Goal: Find specific page/section: Find specific page/section

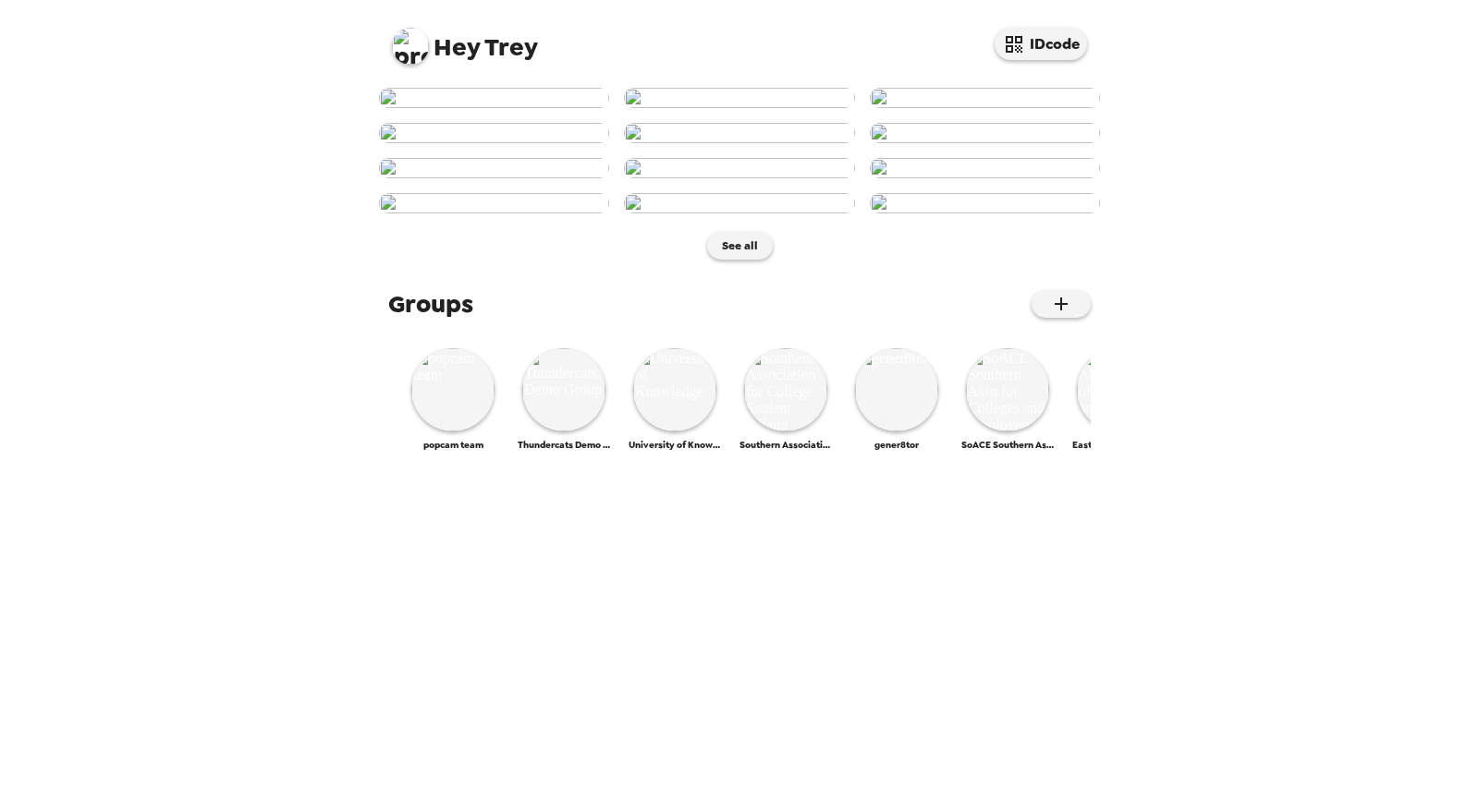
click at [412, 43] on img at bounding box center [411, 46] width 37 height 37
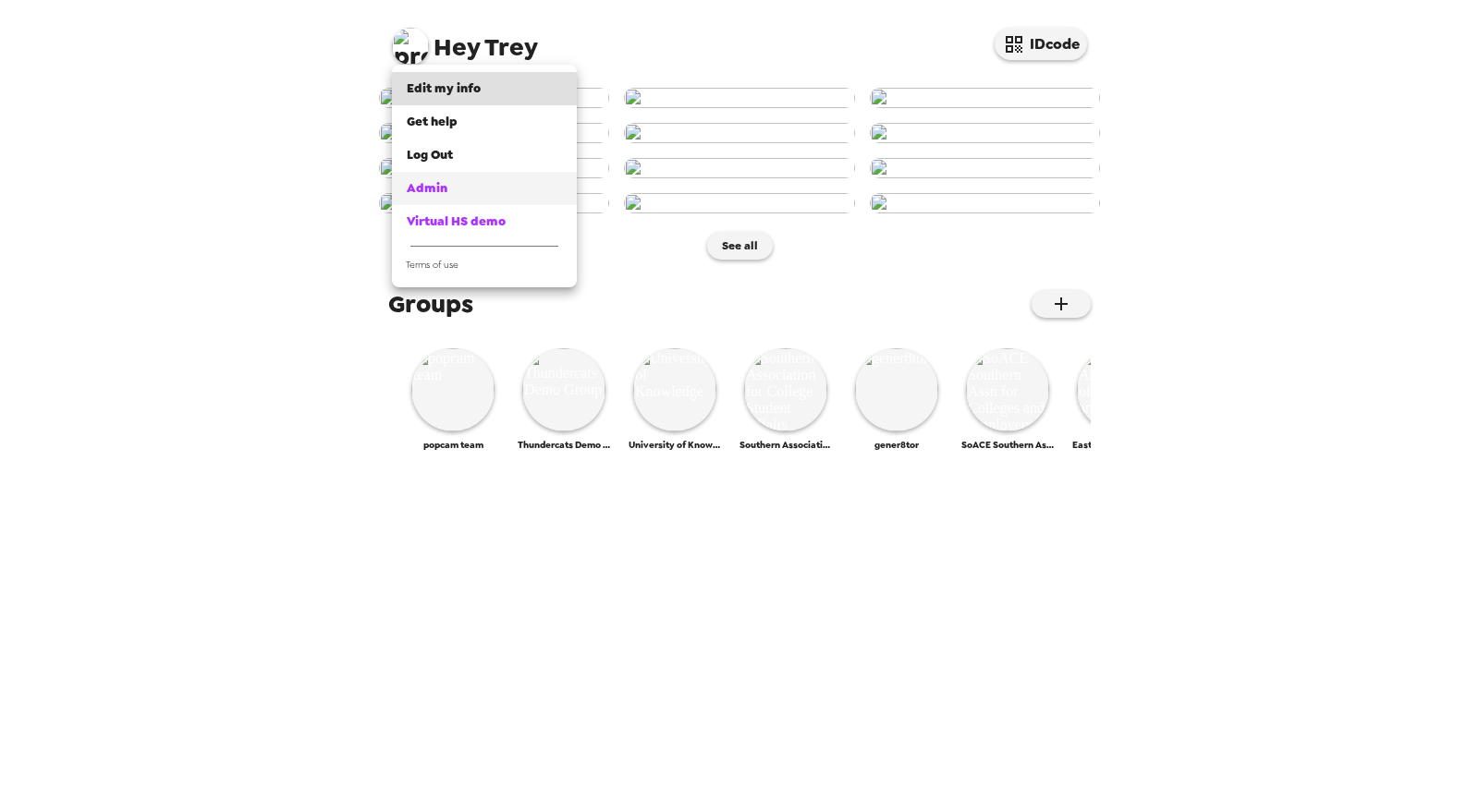
click at [458, 192] on div "Admin" at bounding box center [484, 189] width 155 height 19
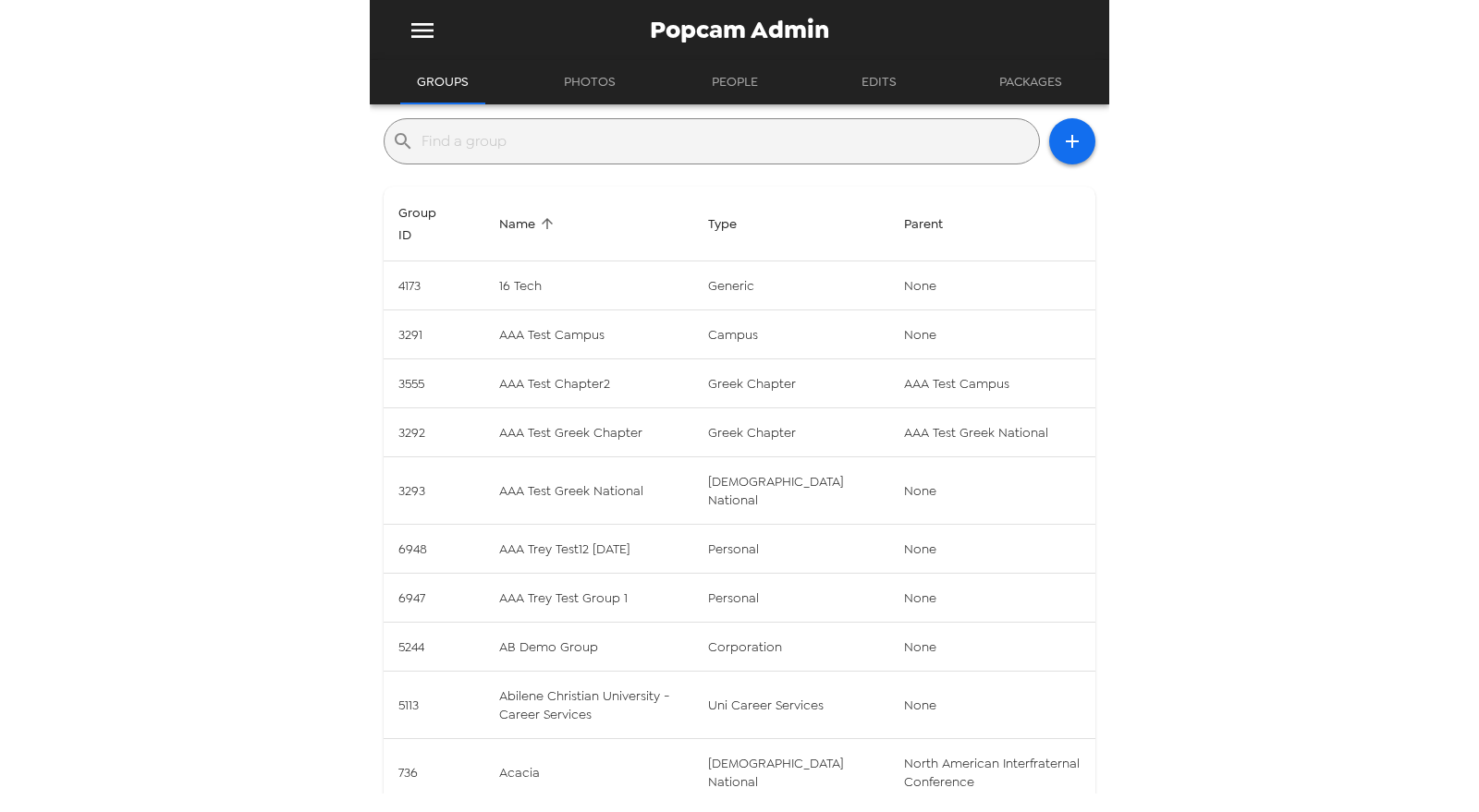
click at [568, 139] on input "text" at bounding box center [726, 141] width 610 height 30
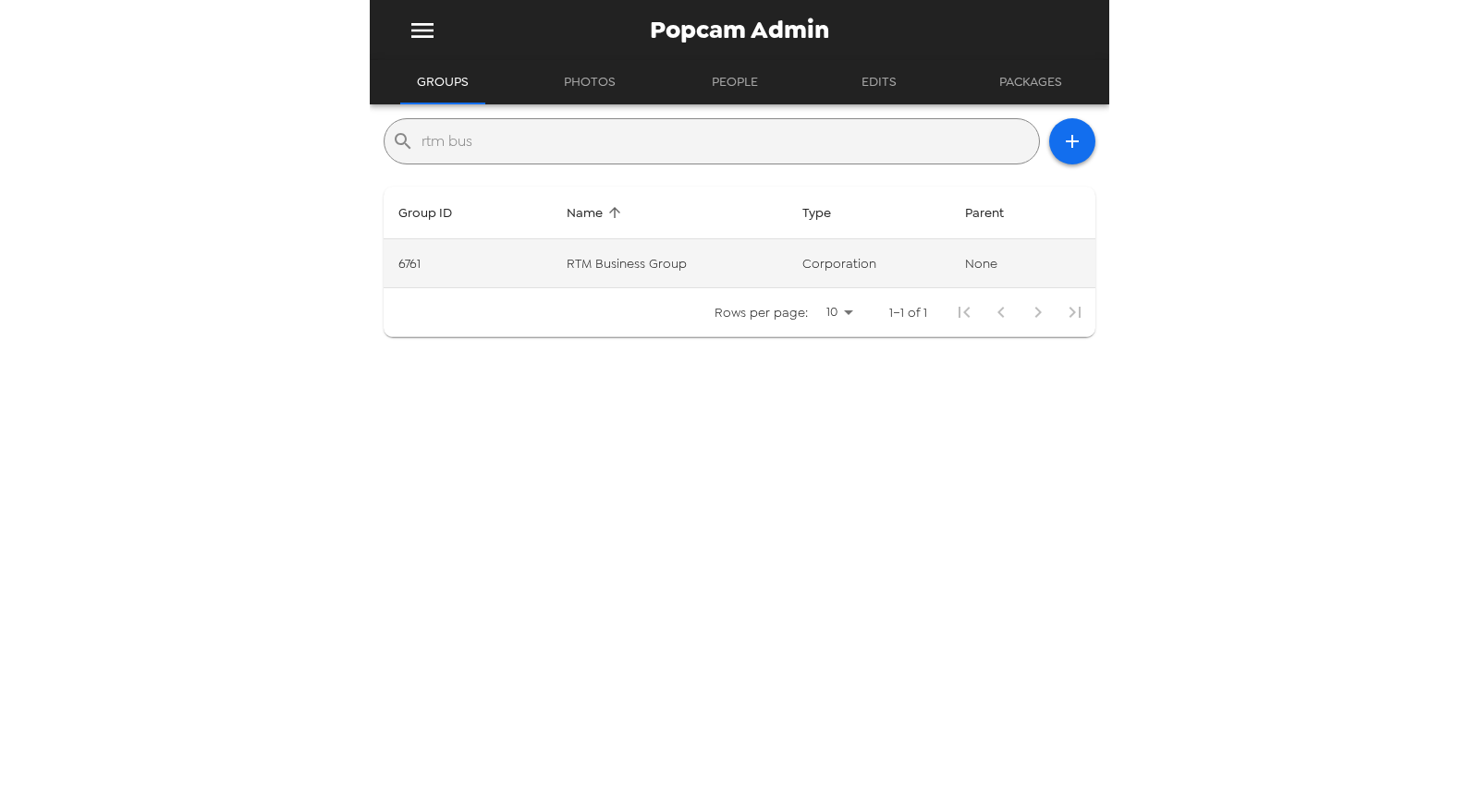
type input "rtm bus"
click at [810, 273] on td "corporation" at bounding box center [869, 264] width 163 height 49
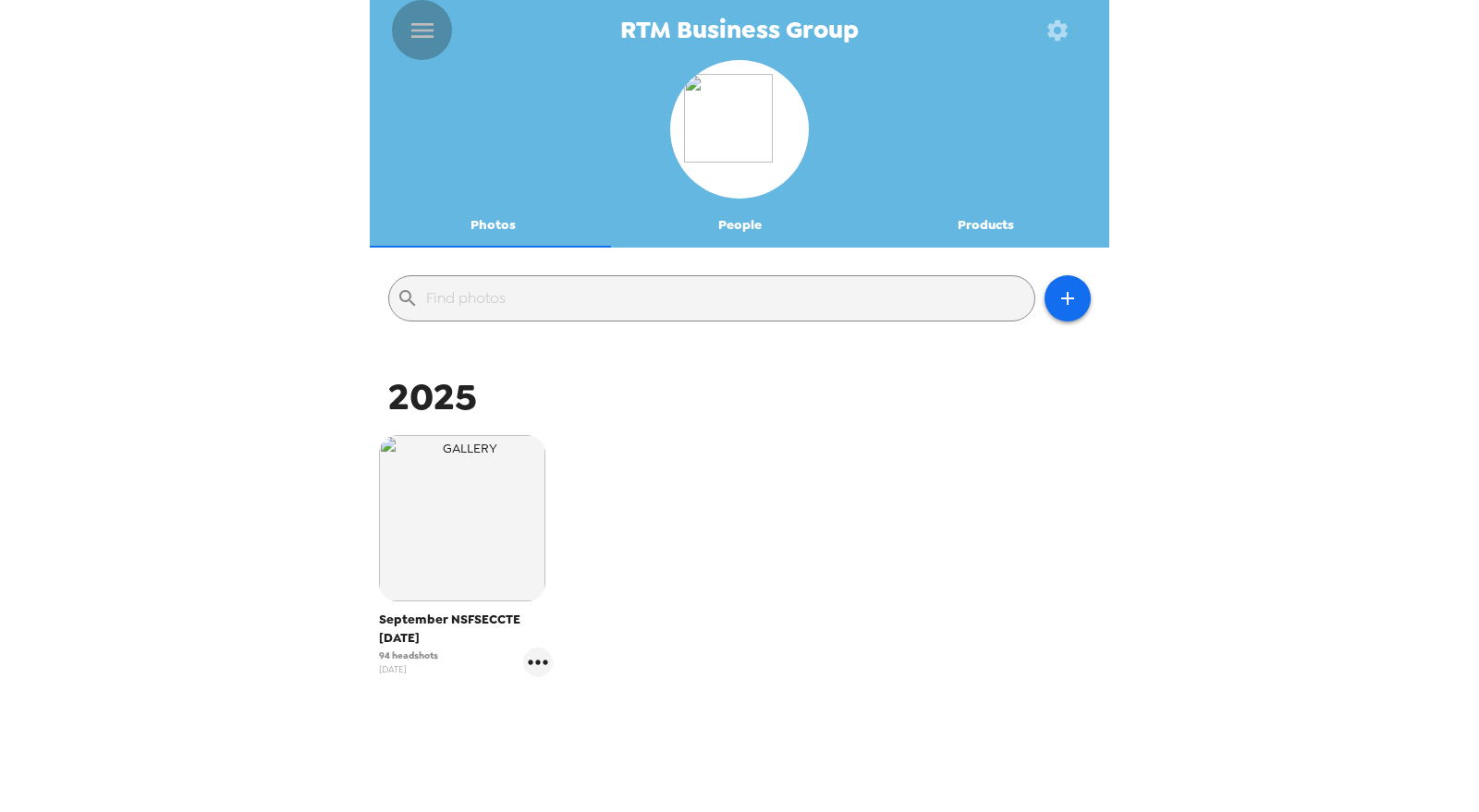
click at [428, 24] on icon "menu" at bounding box center [423, 31] width 22 height 15
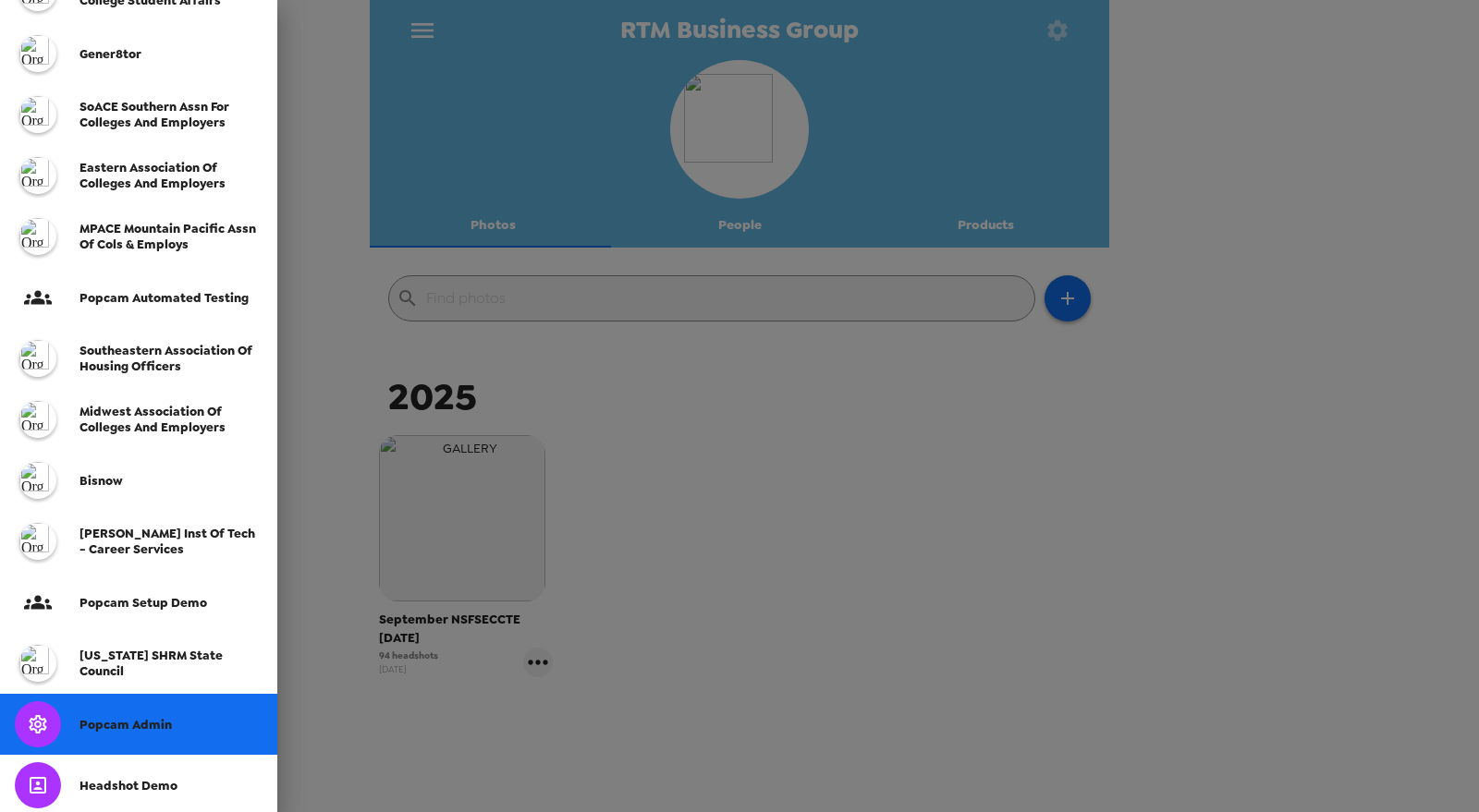
scroll to position [489, 0]
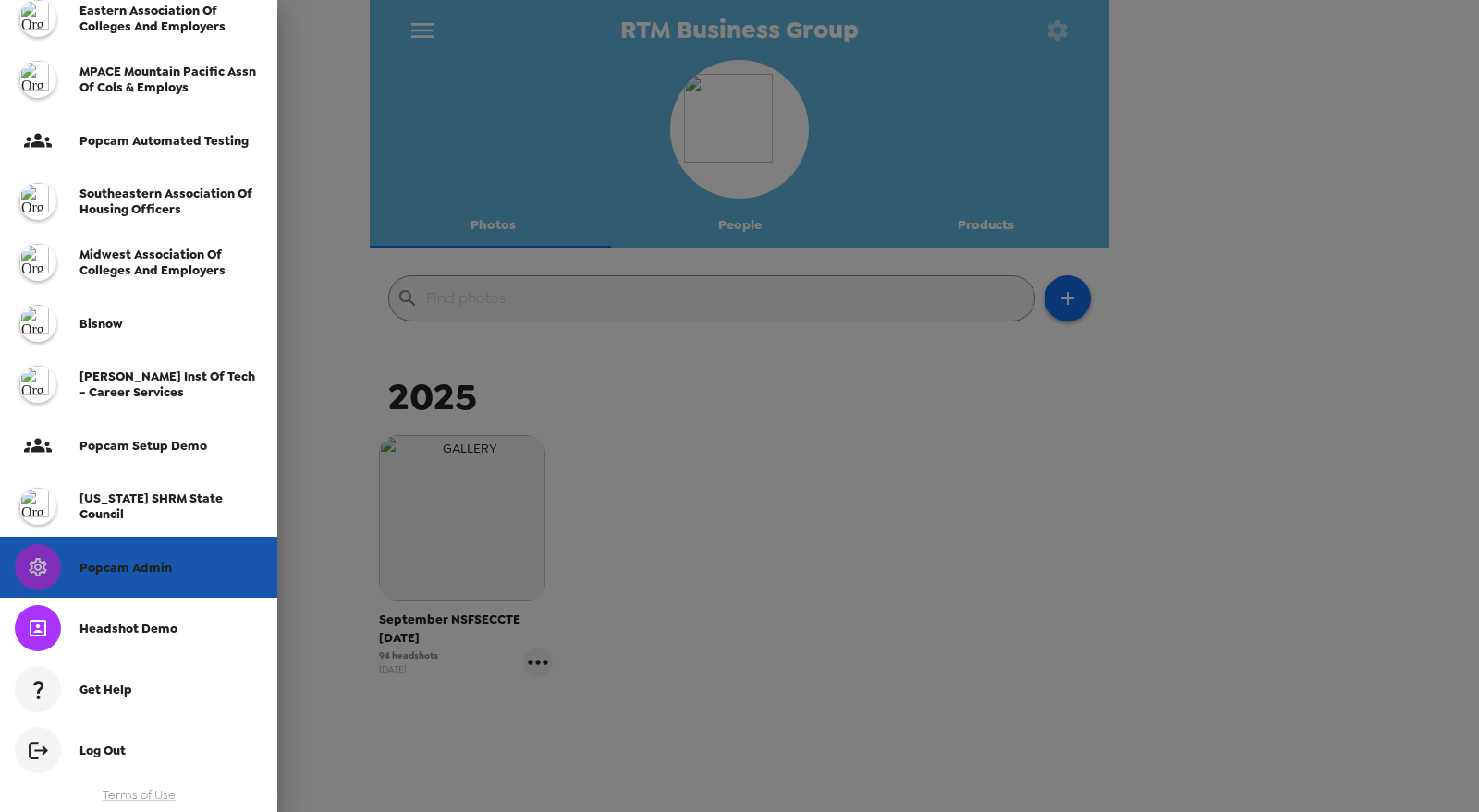
drag, startPoint x: 178, startPoint y: 581, endPoint x: 208, endPoint y: 555, distance: 39.7
click at [177, 583] on div "Popcam Admin" at bounding box center [138, 568] width 277 height 61
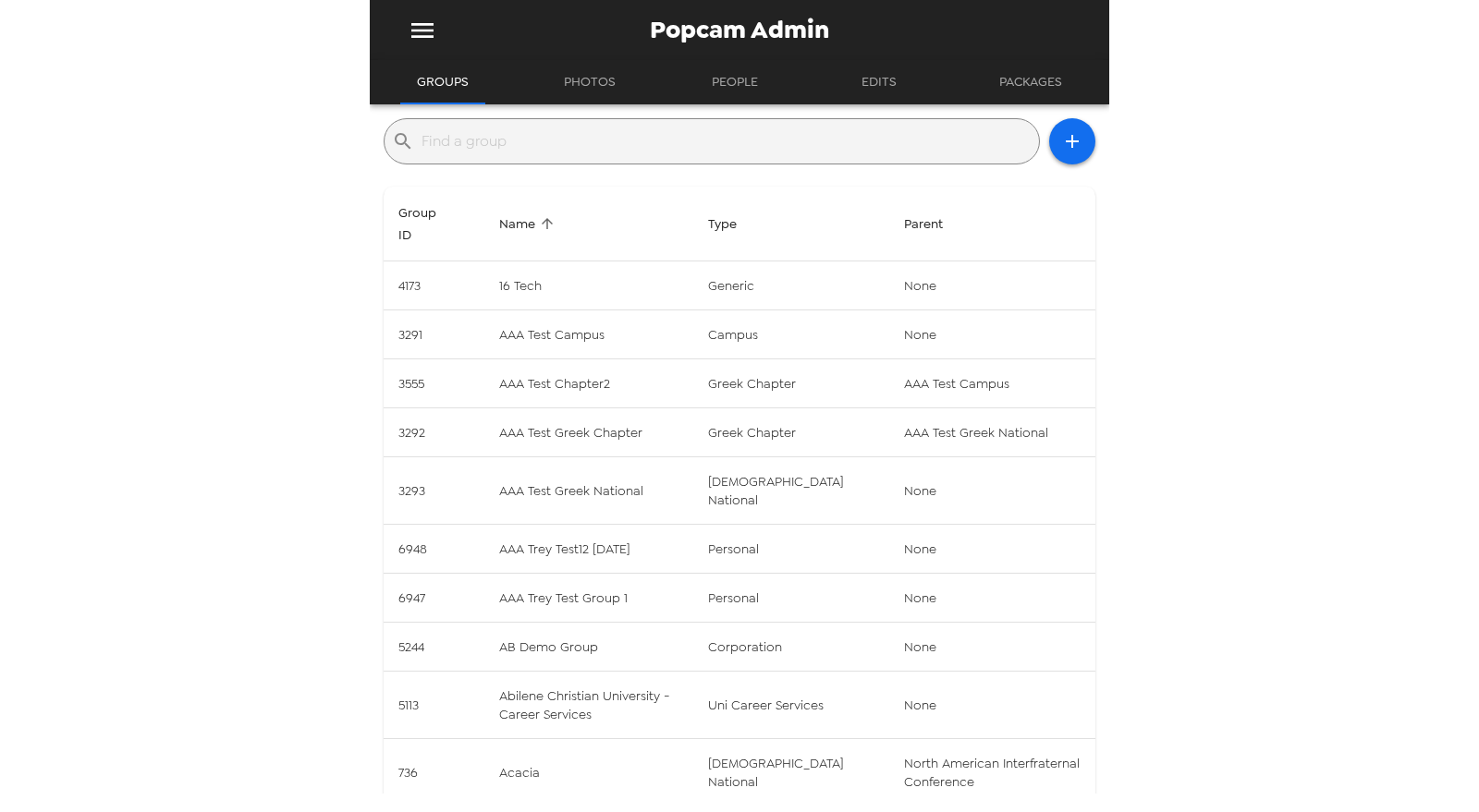
click at [634, 133] on input "text" at bounding box center [726, 141] width 610 height 30
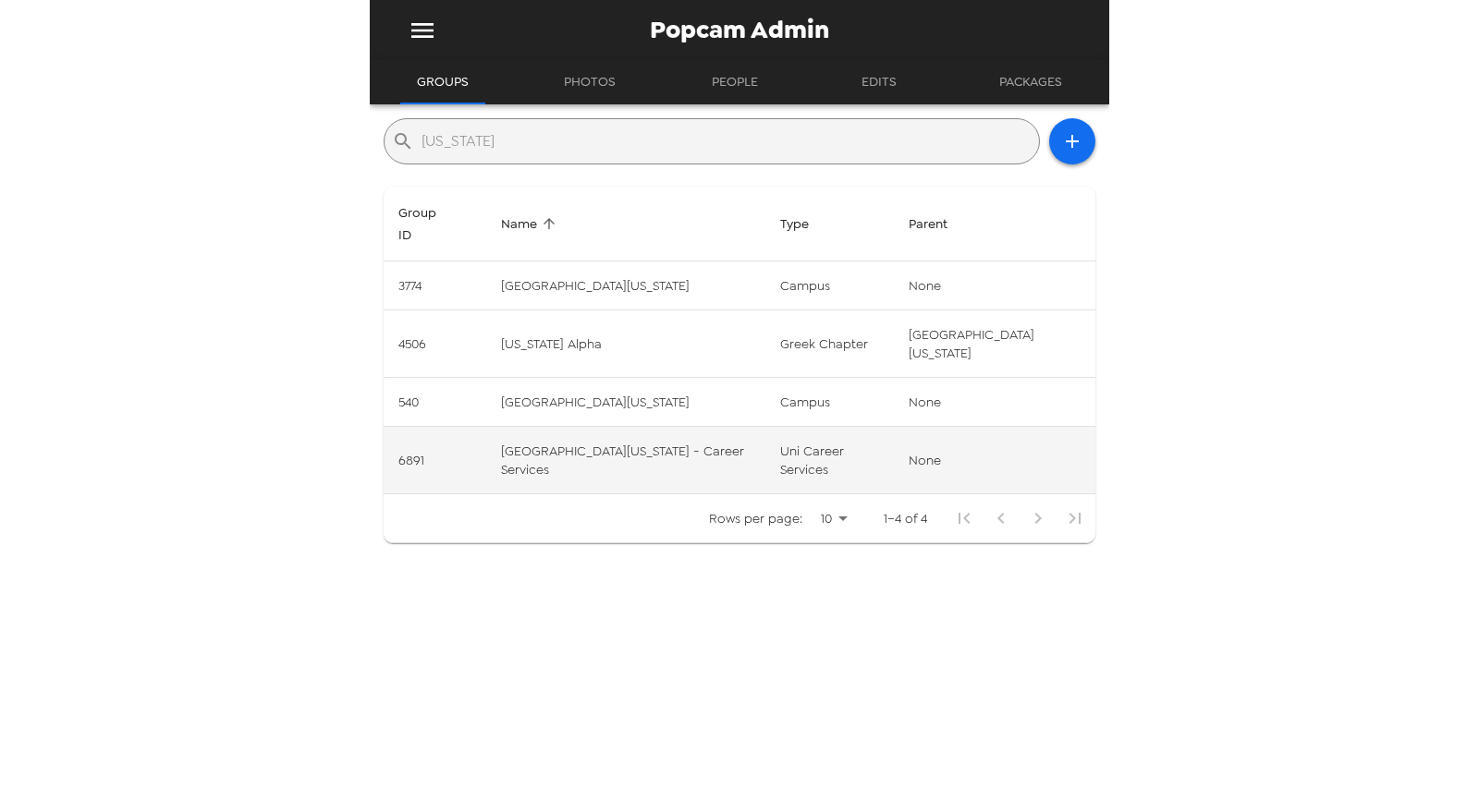
type input "idaho"
click at [744, 427] on td "University of Idaho - Career Services" at bounding box center [625, 461] width 279 height 68
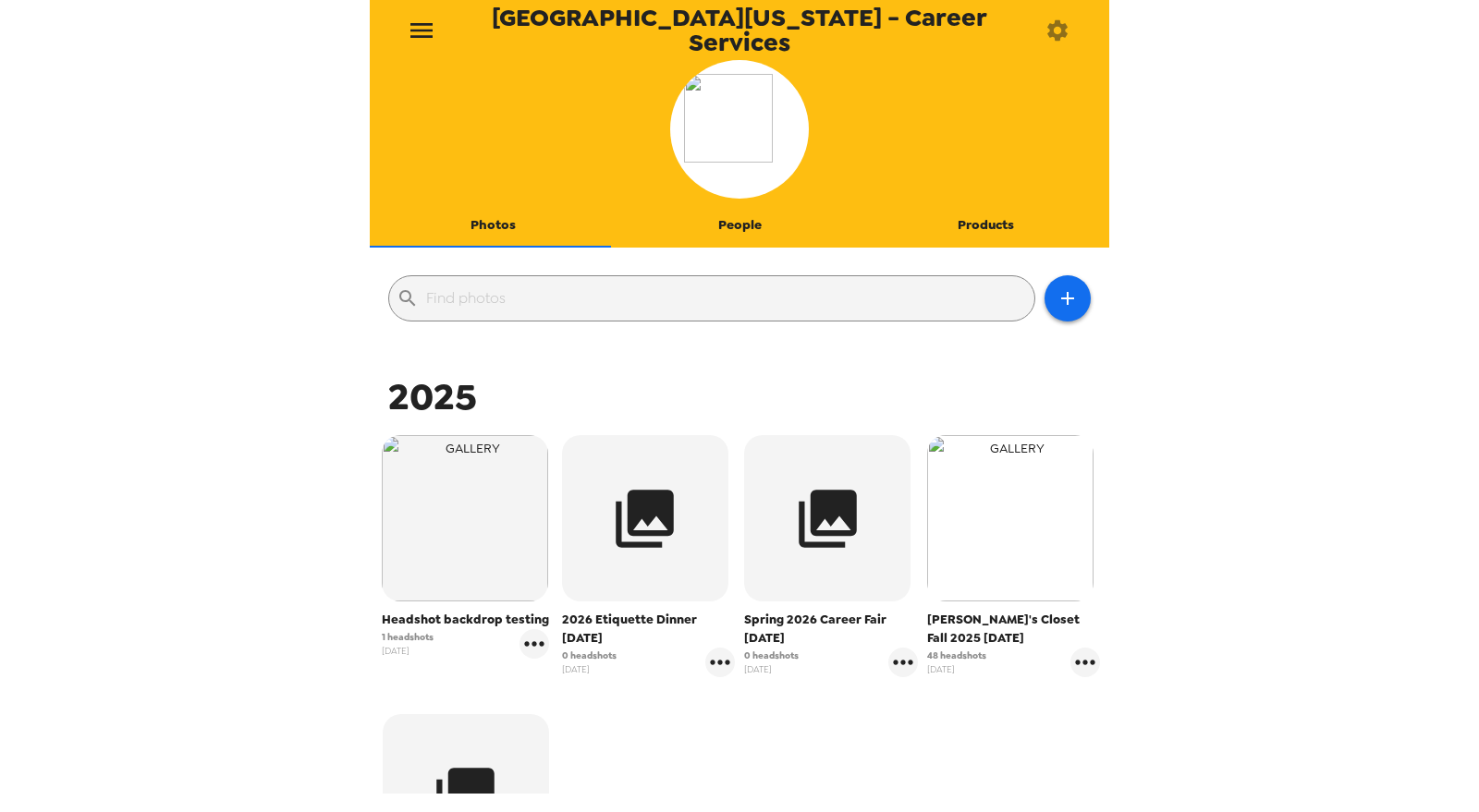
click at [1019, 522] on img "button" at bounding box center [1010, 518] width 166 height 166
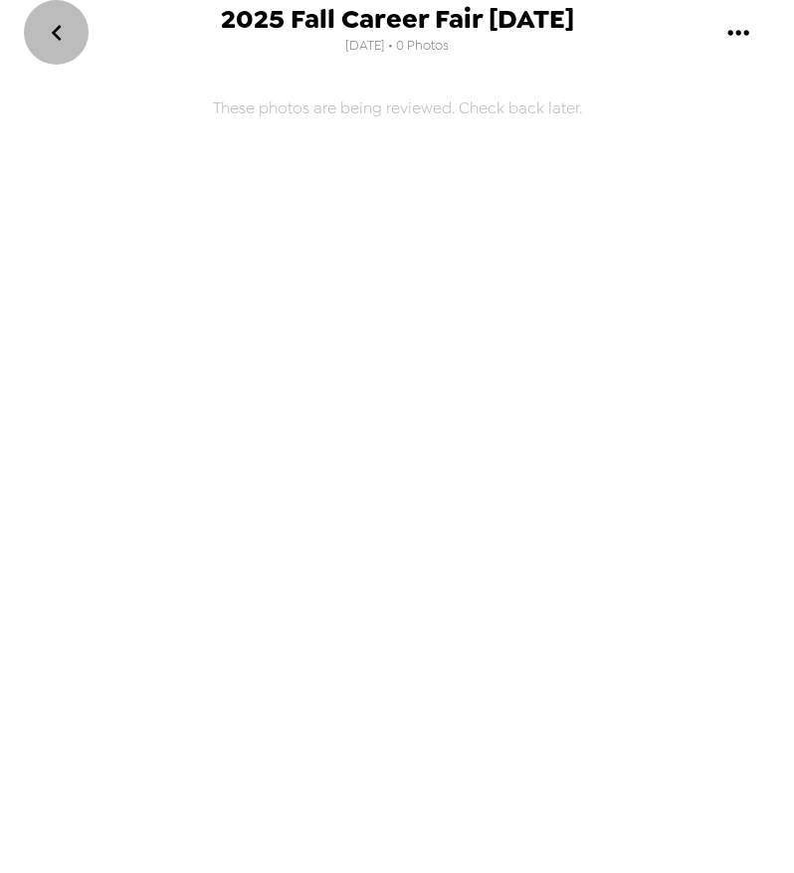
click at [71, 45] on icon "go back" at bounding box center [57, 33] width 32 height 32
